Goal: Task Accomplishment & Management: Use online tool/utility

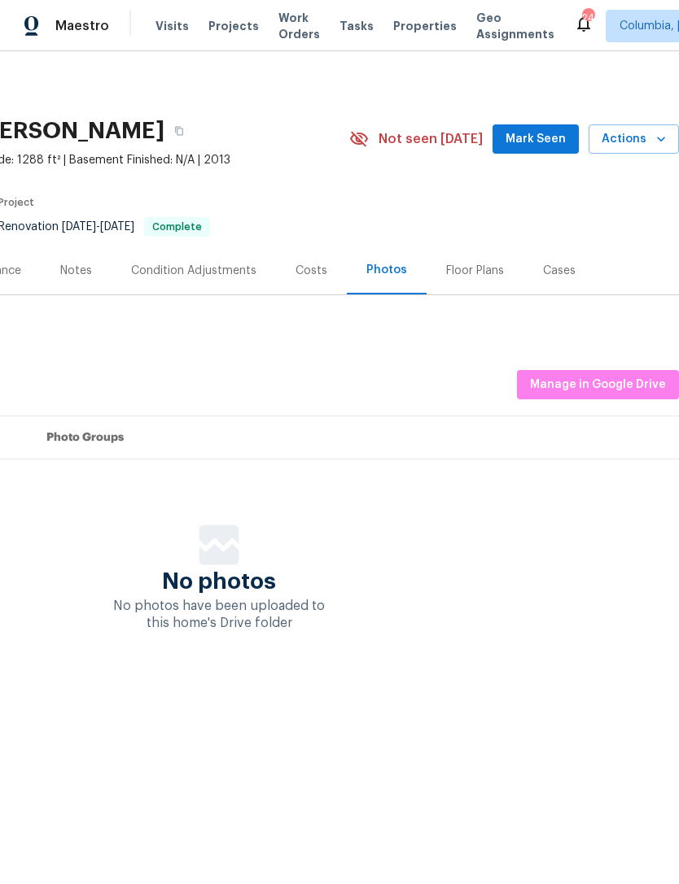
scroll to position [0, 241]
click at [597, 391] on span "Manage in Google Drive" at bounding box center [598, 385] width 136 height 20
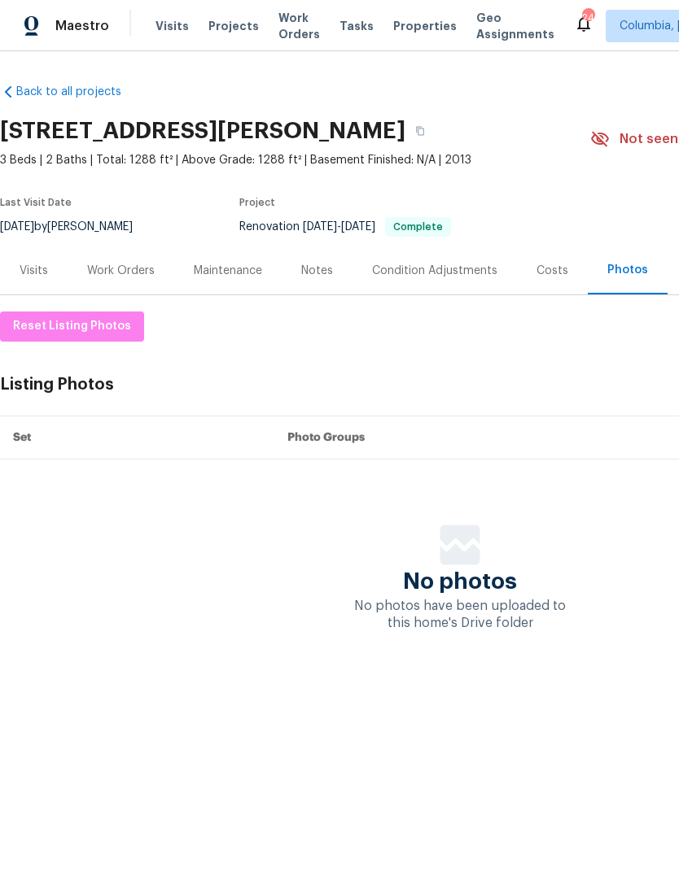
click at [321, 275] on div "Notes" at bounding box center [317, 271] width 32 height 16
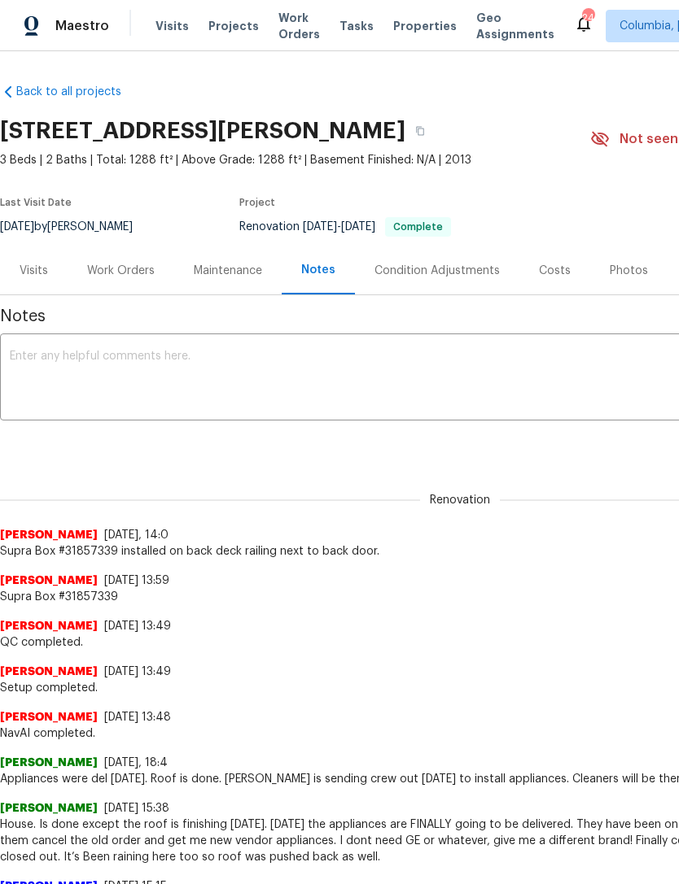
click at [254, 366] on textarea at bounding box center [460, 379] width 900 height 57
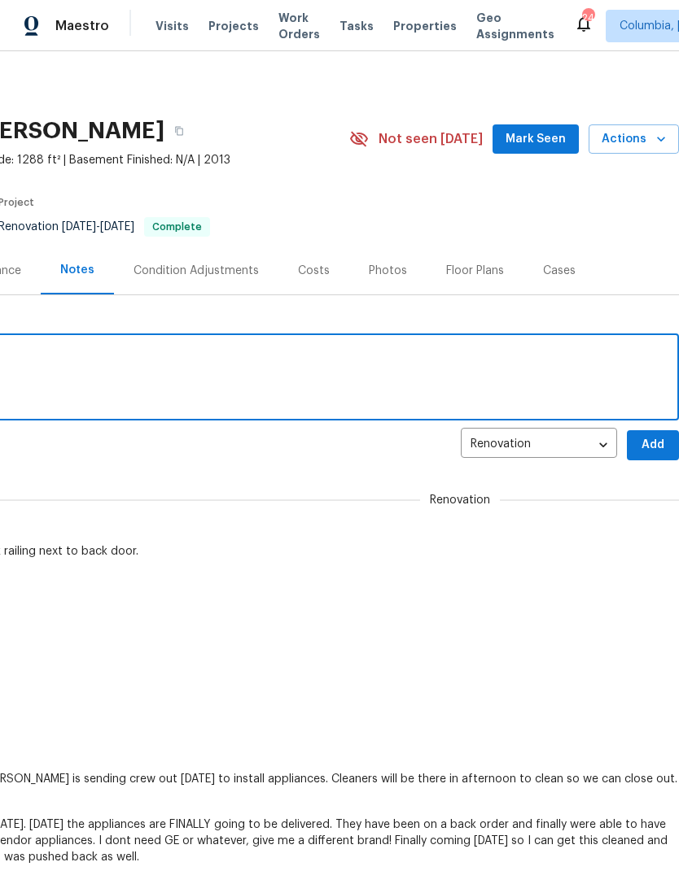
scroll to position [0, 241]
type textarea "Listing photos uploaded."
click at [654, 444] on span "Add" at bounding box center [652, 445] width 26 height 20
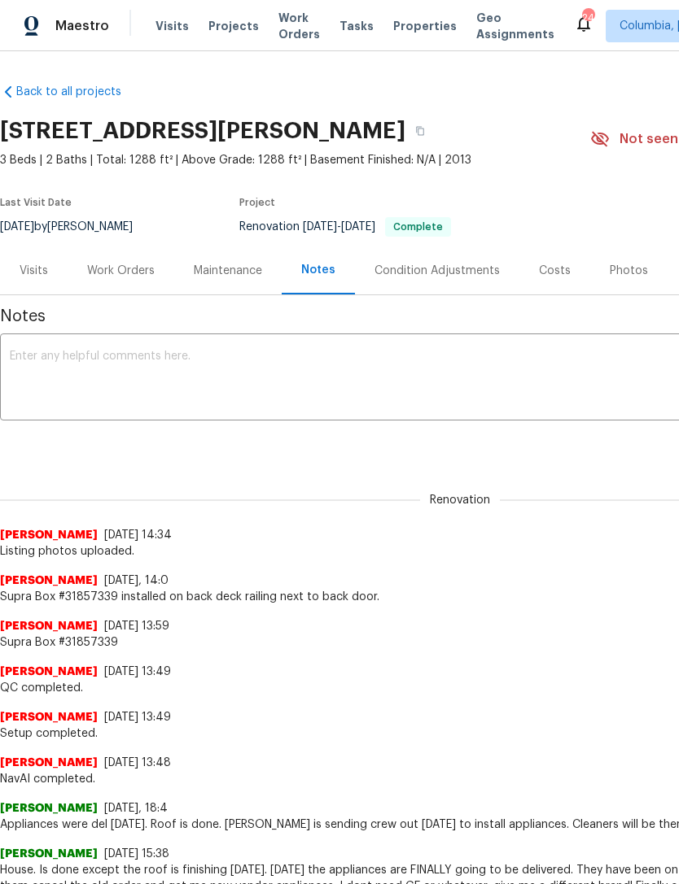
scroll to position [0, 0]
click at [39, 372] on textarea at bounding box center [460, 379] width 900 height 57
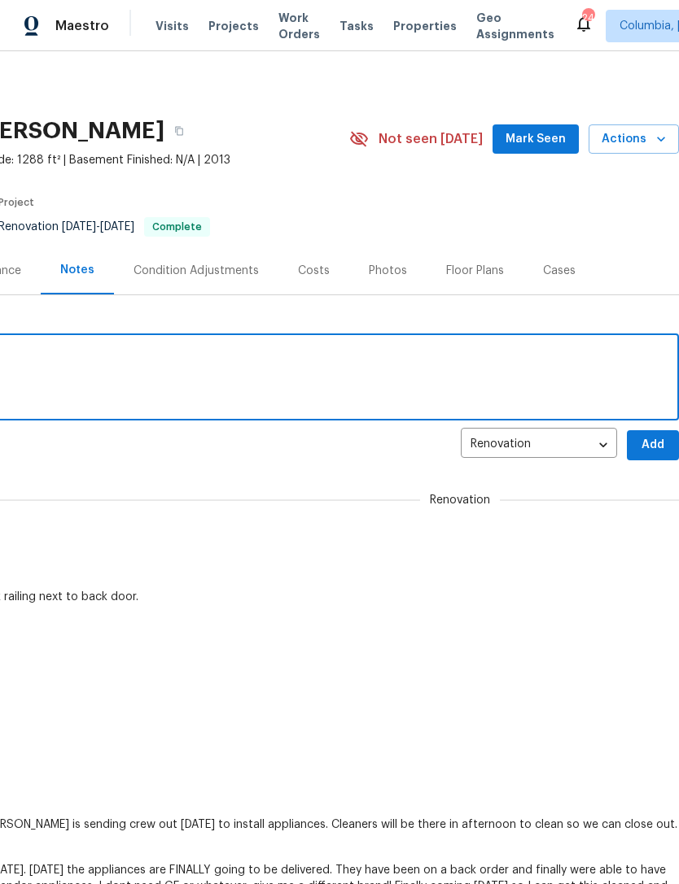
scroll to position [0, 241]
type textarea "Job completed."
click at [652, 444] on span "Add" at bounding box center [652, 445] width 26 height 20
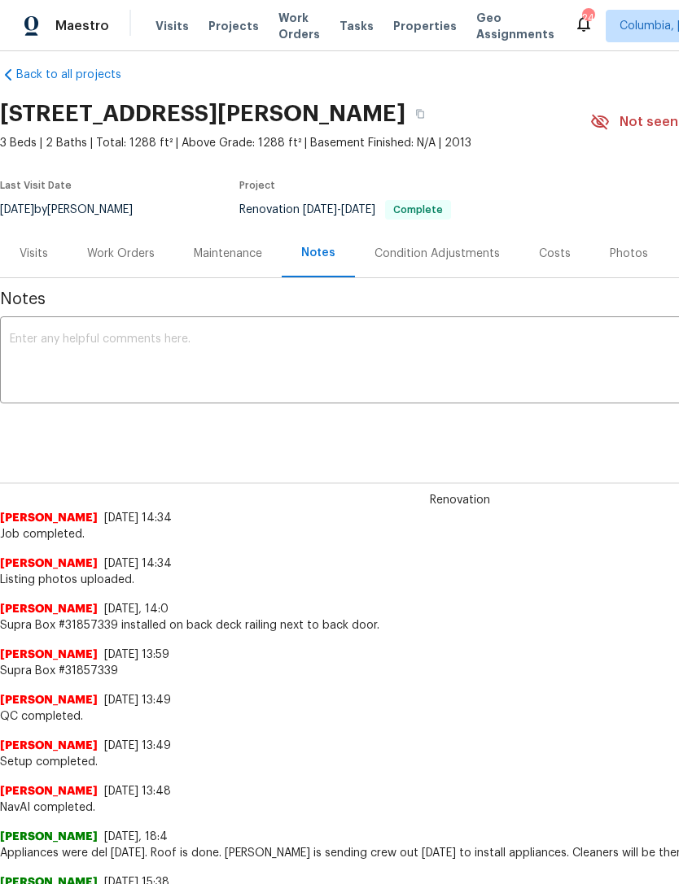
scroll to position [19, 0]
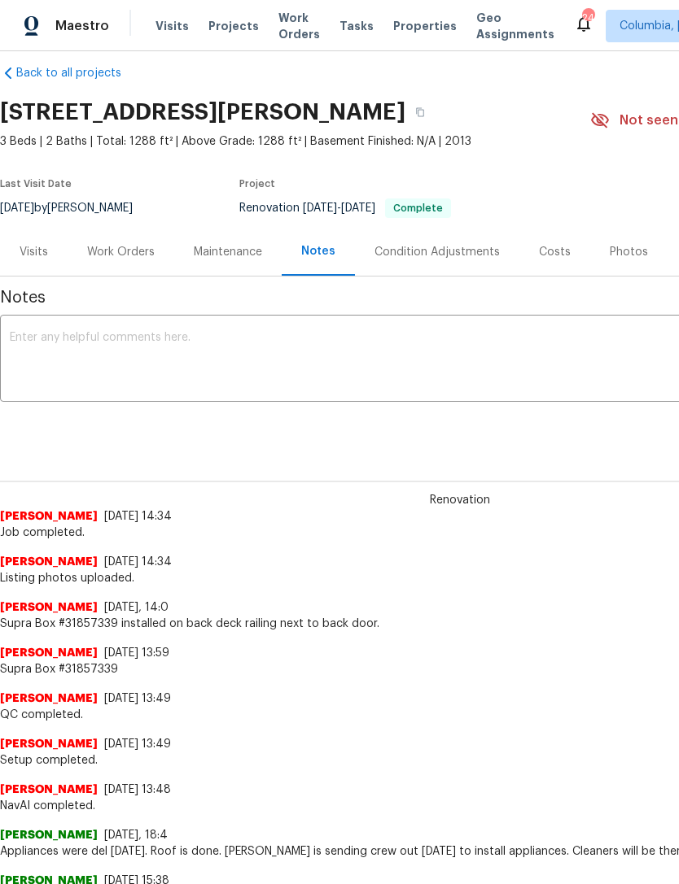
click at [97, 254] on div "Work Orders" at bounding box center [121, 252] width 68 height 16
